Goal: Obtain resource: Download file/media

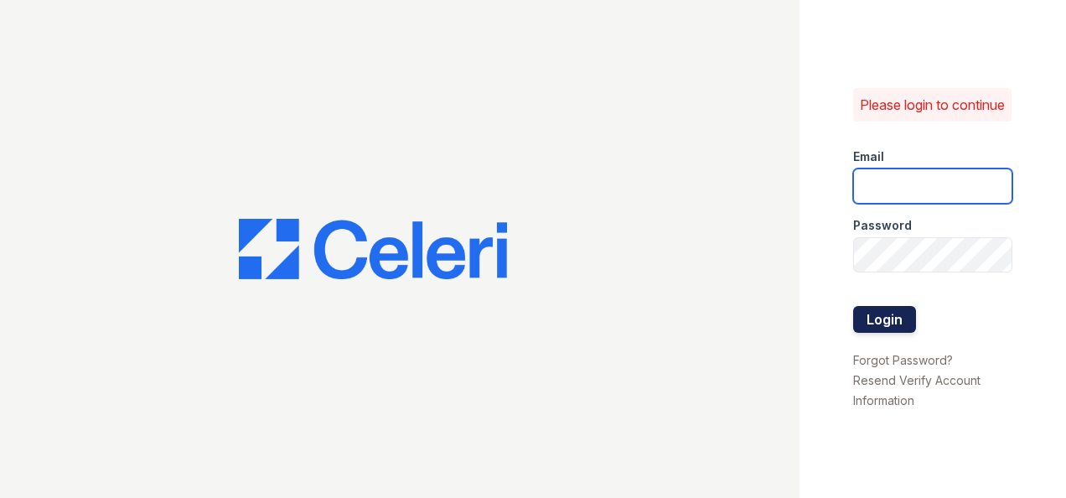
type input "[EMAIL_ADDRESS][DOMAIN_NAME]"
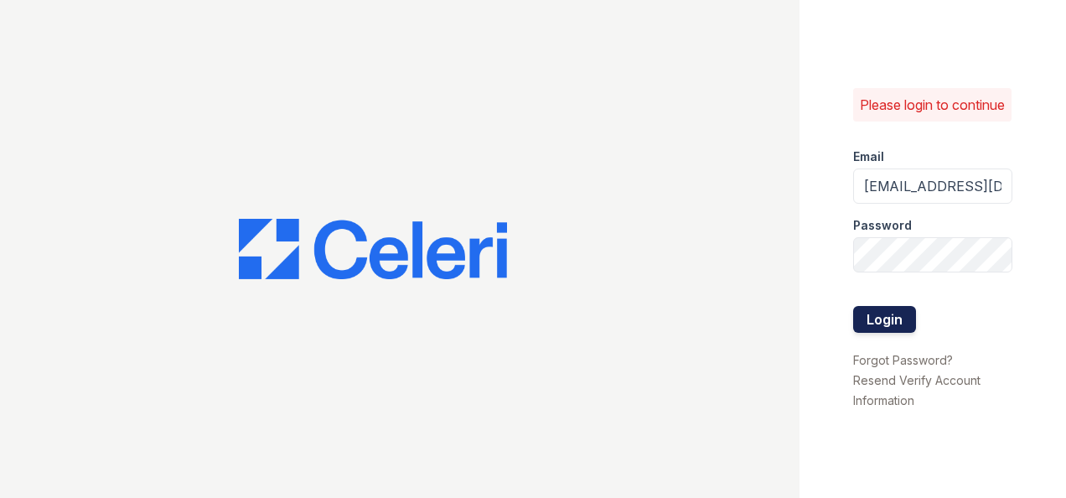
click at [897, 333] on button "Login" at bounding box center [884, 319] width 63 height 27
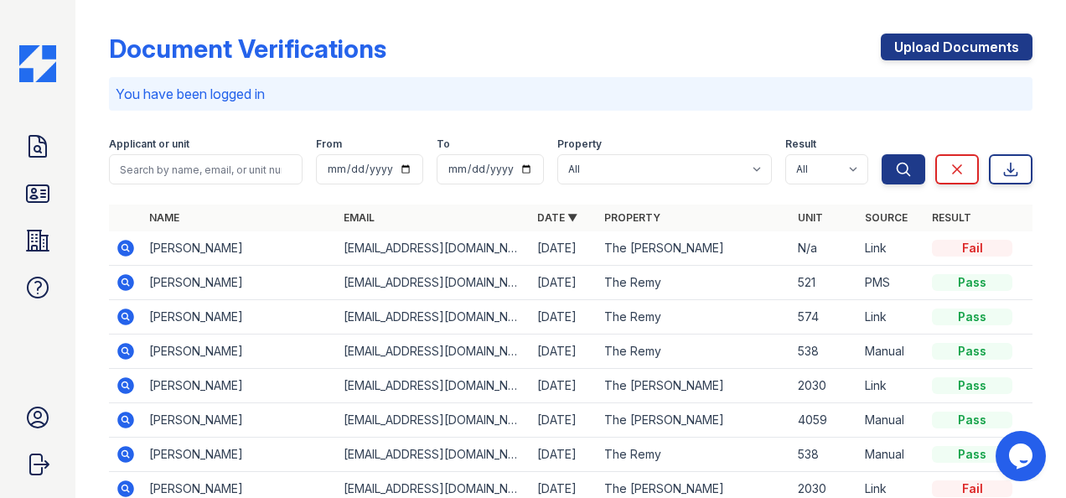
click at [114, 249] on td at bounding box center [126, 248] width 34 height 34
click at [126, 245] on icon at bounding box center [124, 247] width 4 height 4
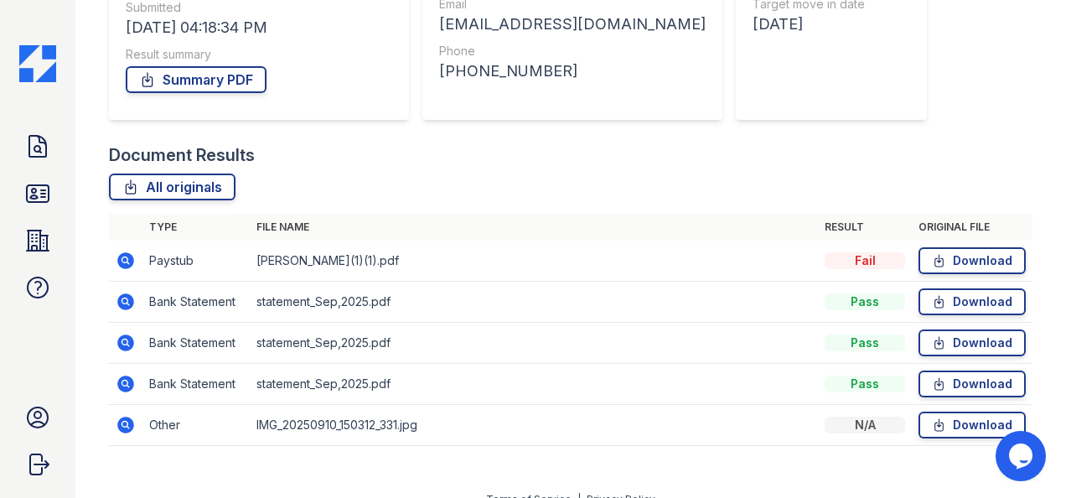
scroll to position [289, 0]
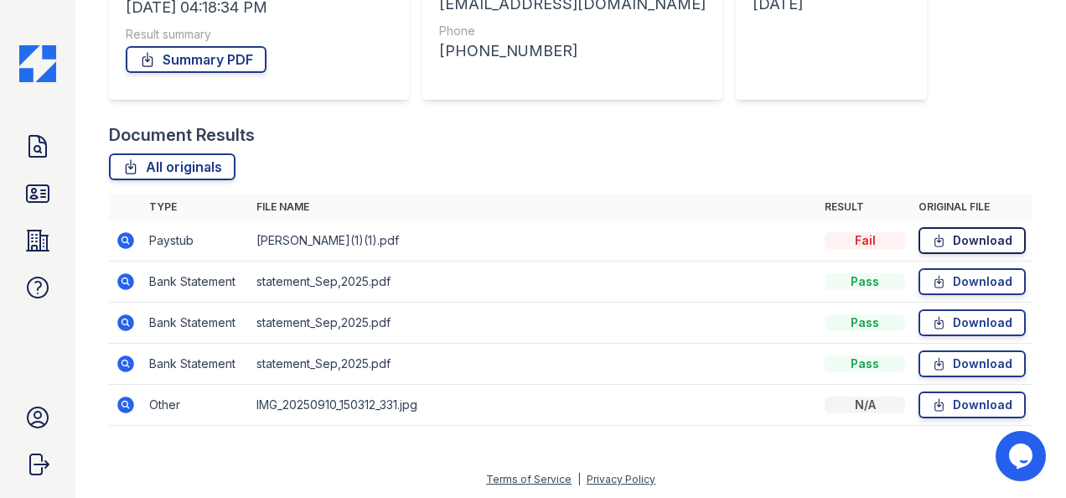
click at [952, 235] on link "Download" at bounding box center [971, 240] width 107 height 27
click at [952, 241] on link "Download" at bounding box center [971, 240] width 107 height 27
click at [943, 240] on link "Download" at bounding box center [971, 240] width 107 height 27
click at [45, 159] on icon at bounding box center [37, 146] width 27 height 27
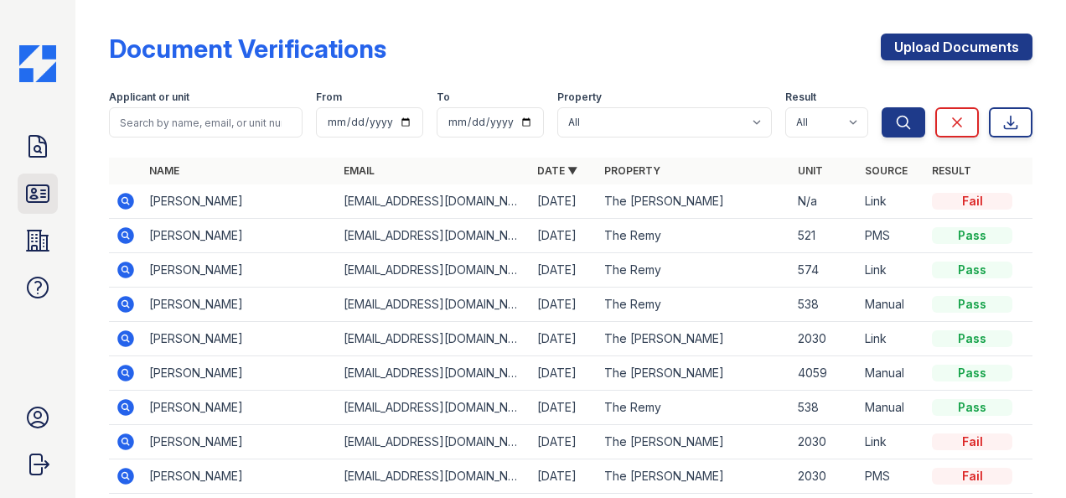
click at [35, 191] on icon at bounding box center [38, 193] width 22 height 17
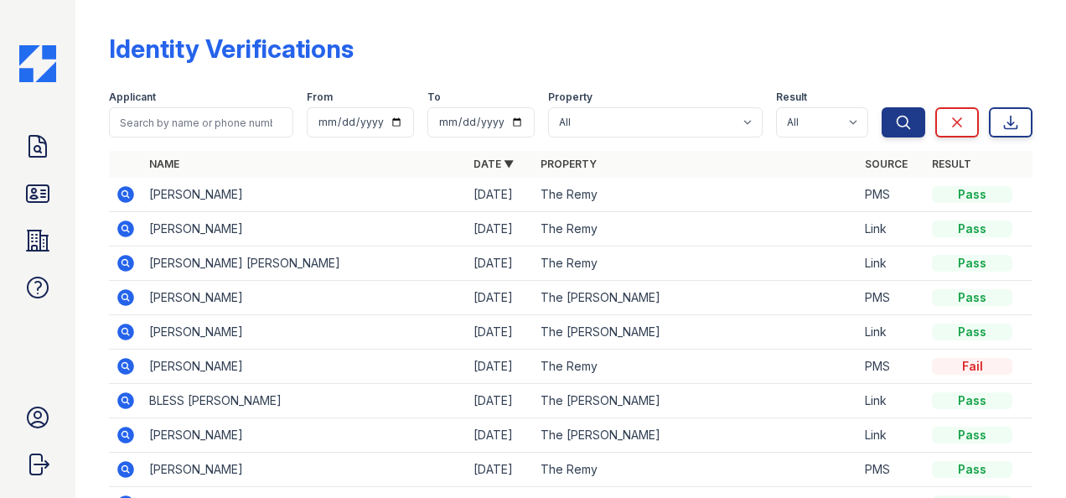
click at [28, 168] on div "Doc Verifications ID Verifications Properties FAQ" at bounding box center [38, 217] width 40 height 181
click at [25, 151] on icon at bounding box center [37, 146] width 27 height 27
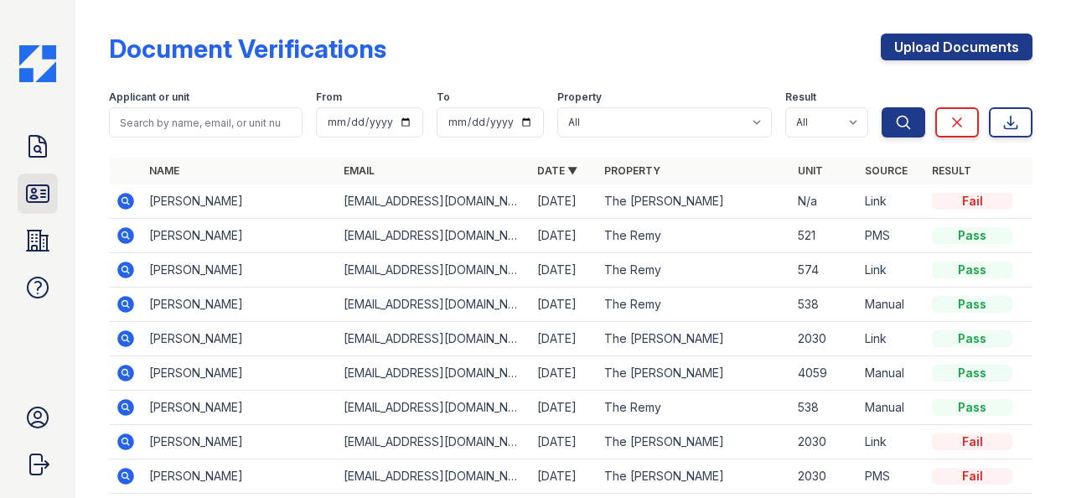
click at [43, 182] on icon at bounding box center [37, 193] width 27 height 27
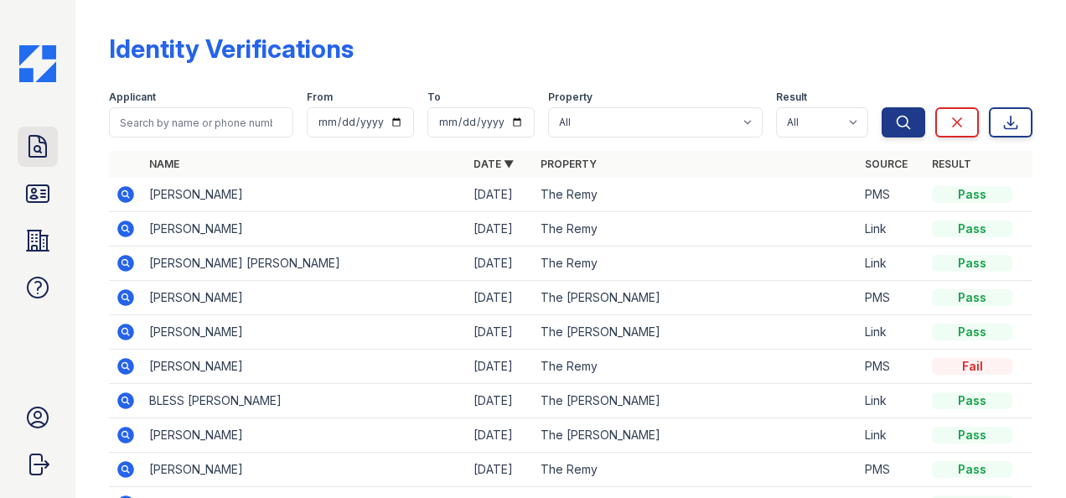
click at [39, 131] on link "Doc Verifications" at bounding box center [38, 147] width 40 height 40
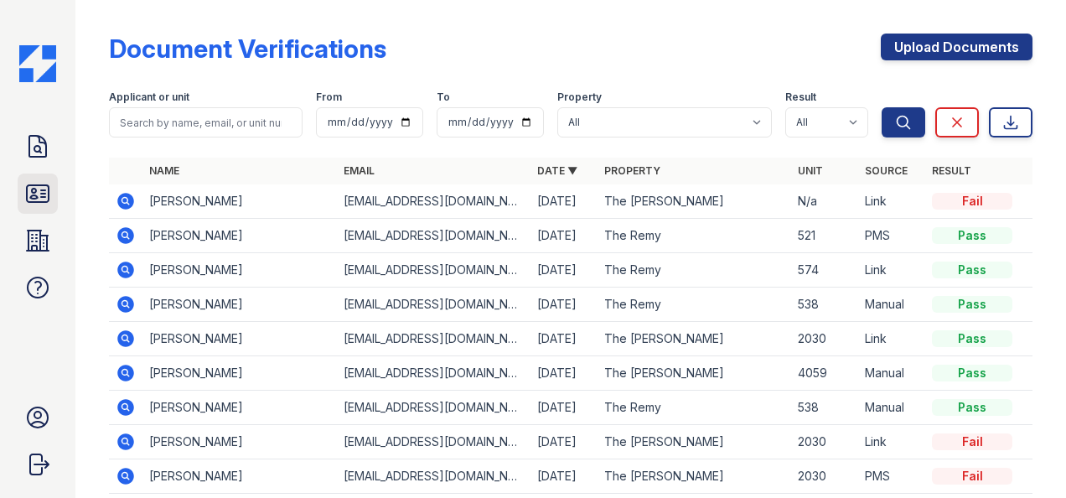
click at [35, 181] on icon at bounding box center [37, 193] width 27 height 27
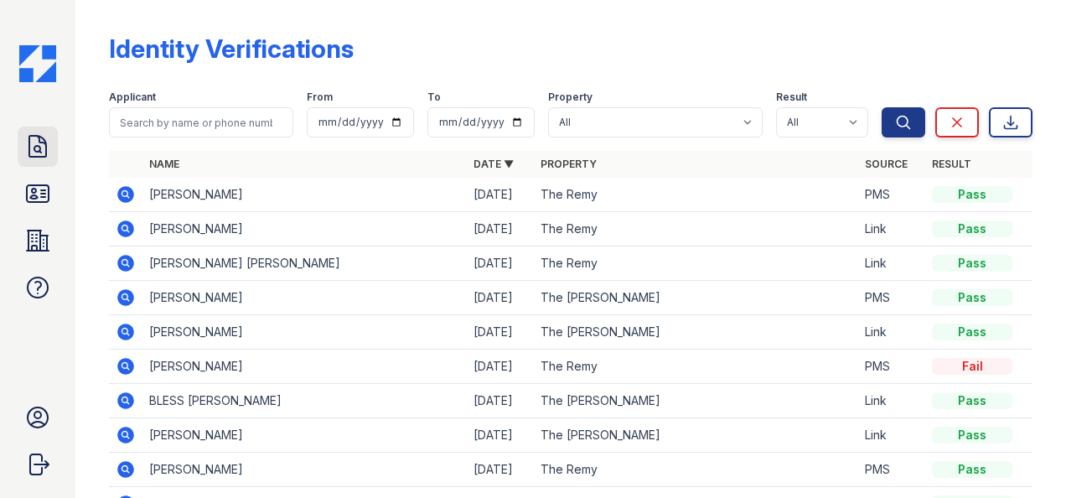
click at [30, 166] on link "Doc Verifications" at bounding box center [38, 147] width 40 height 40
